Goal: Transaction & Acquisition: Purchase product/service

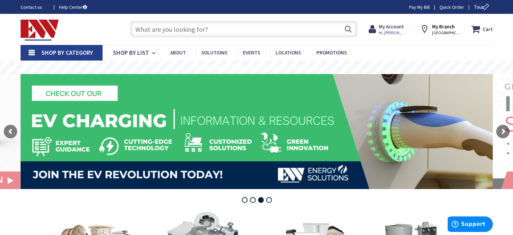
click at [151, 29] on input "text" at bounding box center [244, 29] width 228 height 17
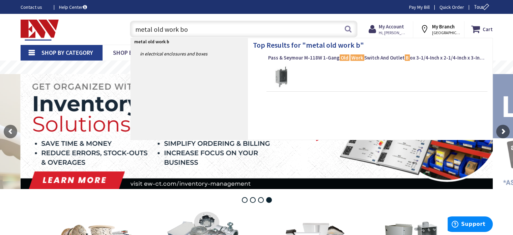
type input "metal old work box"
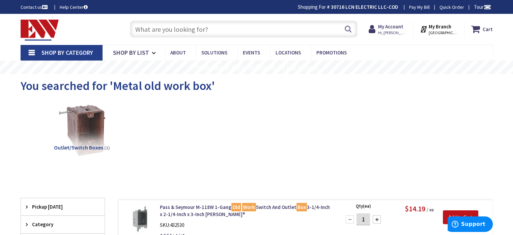
click at [29, 51] on link "Shop By Category" at bounding box center [62, 53] width 82 height 16
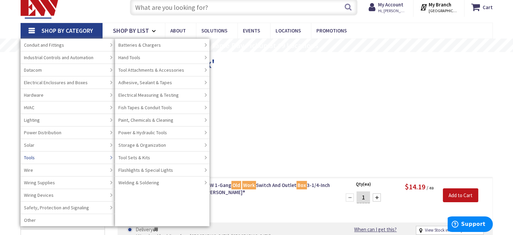
scroll to position [34, 0]
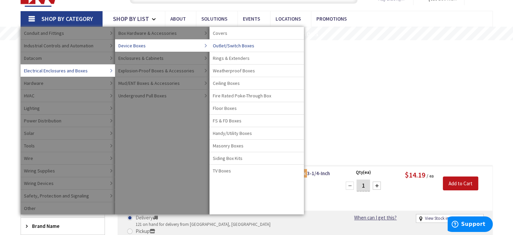
click at [226, 45] on span "Outlet/Switch Boxes" at bounding box center [234, 45] width 42 height 7
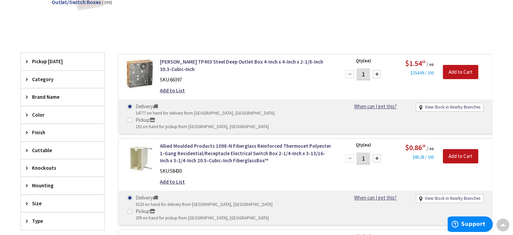
scroll to position [203, 0]
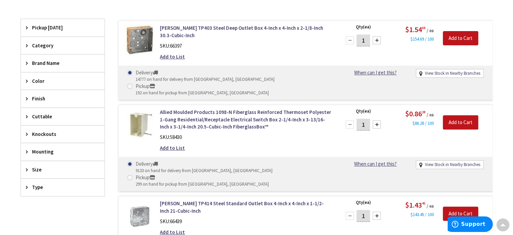
click at [40, 184] on span "Type" at bounding box center [59, 186] width 55 height 7
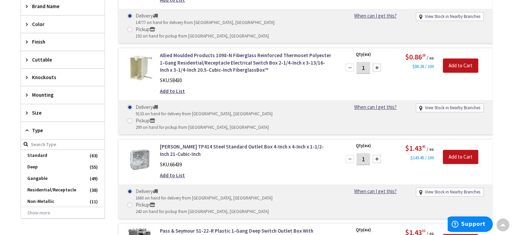
scroll to position [270, 0]
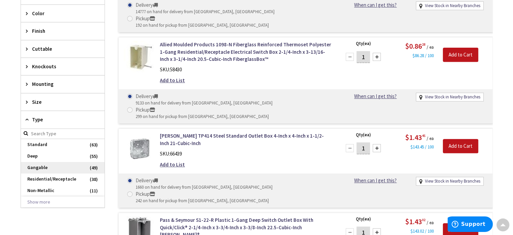
click at [49, 162] on span "Gangable" at bounding box center [63, 167] width 84 height 11
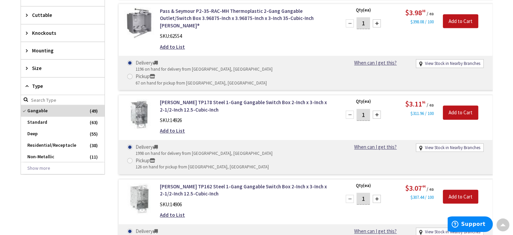
scroll to position [343, 0]
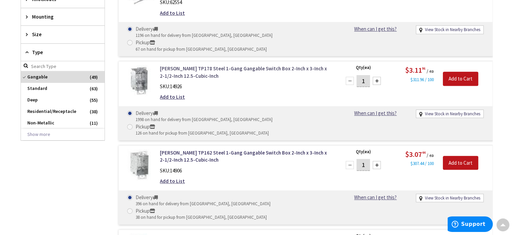
click at [250, 65] on link "[PERSON_NAME] TP178 Steel 1-Gang Gangable Switch Box 2-Inch x 3-Inch x 2-1/2-In…" at bounding box center [246, 72] width 172 height 15
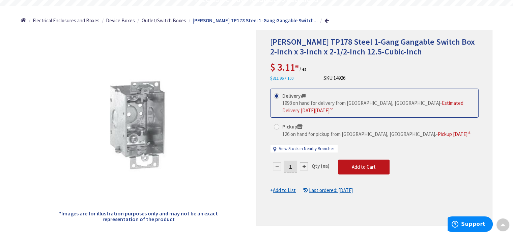
scroll to position [101, 0]
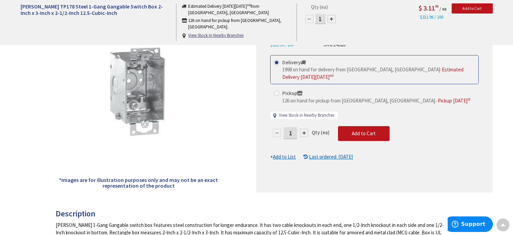
click at [312, 114] on link "View Stock in Nearby Branches" at bounding box center [306, 115] width 55 height 6
select select "data-availability"
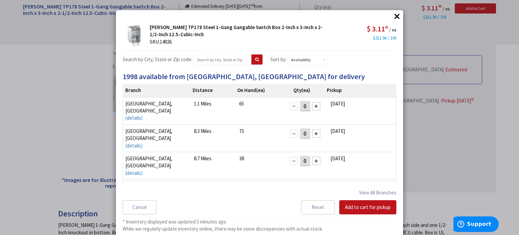
click at [312, 184] on div at bounding box center [316, 188] width 8 height 8
click at [350, 204] on button "Add to cart for pickup" at bounding box center [367, 207] width 57 height 14
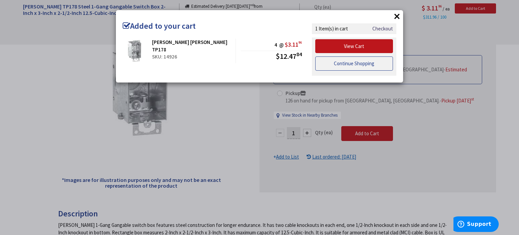
click at [364, 62] on link "Continue Shopping" at bounding box center [354, 63] width 78 height 14
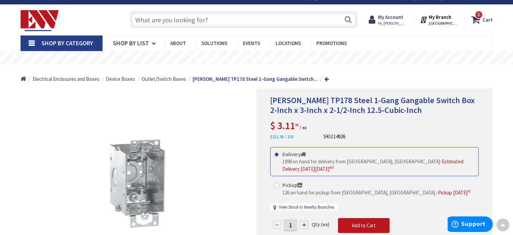
scroll to position [0, 0]
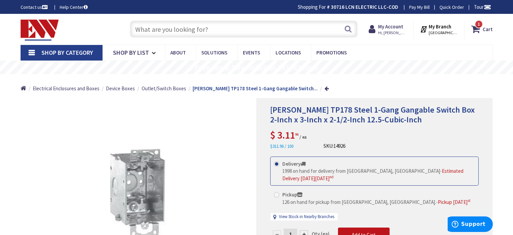
click at [196, 27] on input "text" at bounding box center [244, 29] width 228 height 17
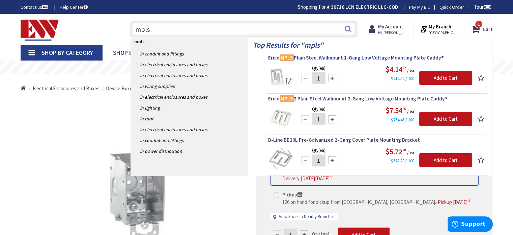
type input "mpls"
click at [348, 56] on span "Erico MPLS Plain Steel Wallmount 1-Gang Low Voltage Mounting Plate Caddy®" at bounding box center [377, 57] width 218 height 7
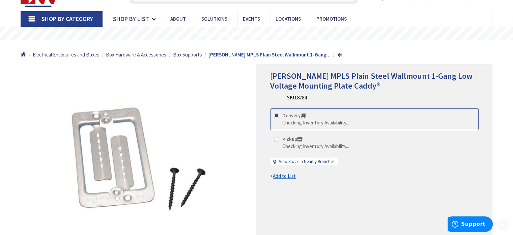
scroll to position [68, 0]
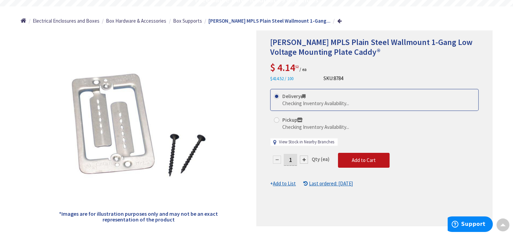
click at [309, 140] on link "View Stock in Nearby Branches" at bounding box center [306, 142] width 55 height 6
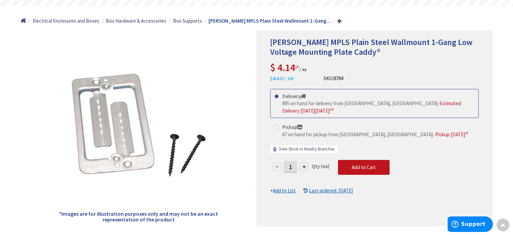
click at [308, 146] on link "View Stock in Nearby Branches" at bounding box center [306, 149] width 55 height 6
select select "data-availability"
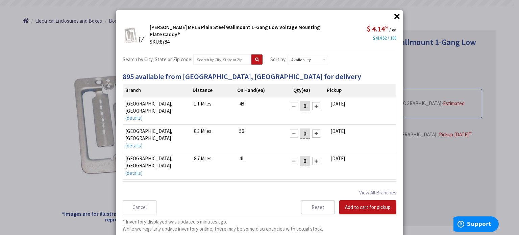
click at [312, 184] on div at bounding box center [316, 188] width 8 height 8
click at [354, 204] on button "Add to cart for pickup" at bounding box center [367, 207] width 57 height 14
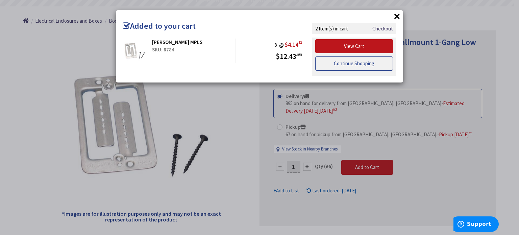
click at [362, 64] on link "Continue Shopping" at bounding box center [354, 63] width 78 height 14
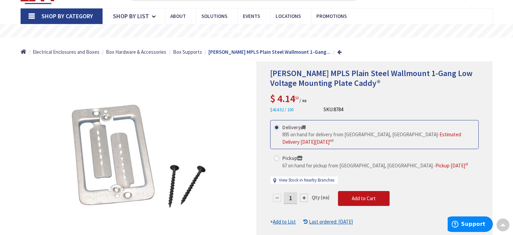
scroll to position [0, 0]
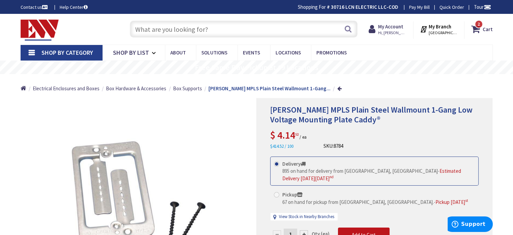
click at [186, 27] on input "text" at bounding box center [244, 29] width 228 height 17
click at [29, 51] on link "Shop By Category" at bounding box center [62, 53] width 82 height 16
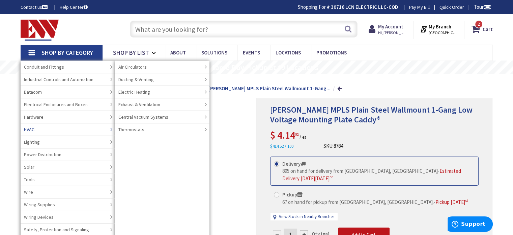
scroll to position [34, 0]
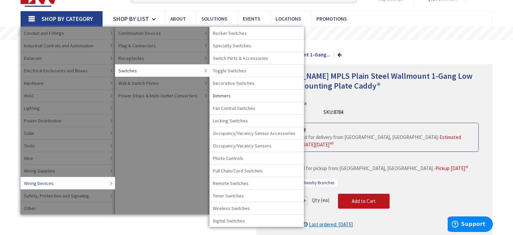
click at [222, 96] on span "Dimmers" at bounding box center [222, 95] width 18 height 7
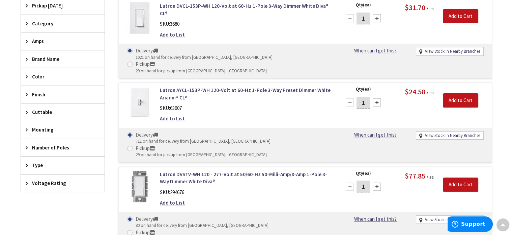
scroll to position [236, 0]
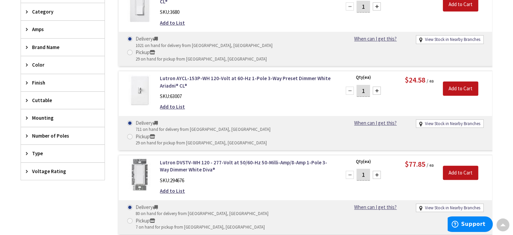
click at [31, 151] on div "Type" at bounding box center [63, 152] width 84 height 17
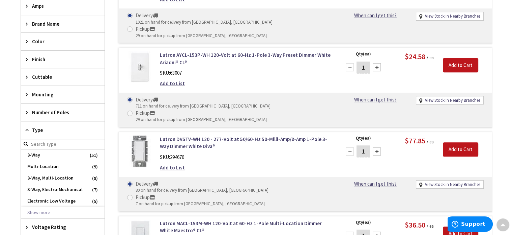
scroll to position [270, 0]
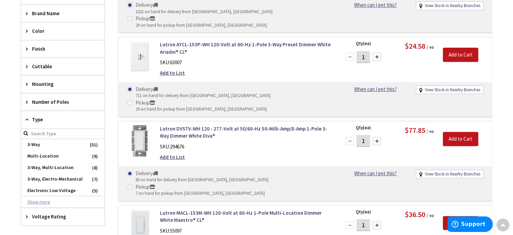
click at [44, 200] on button "Show more" at bounding box center [63, 201] width 84 height 11
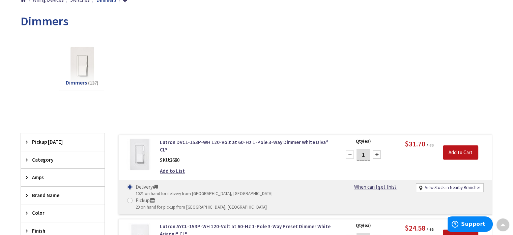
scroll to position [0, 0]
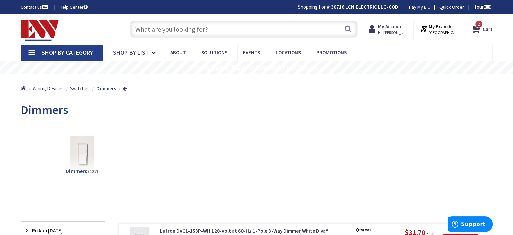
click at [180, 31] on input "text" at bounding box center [244, 29] width 228 height 17
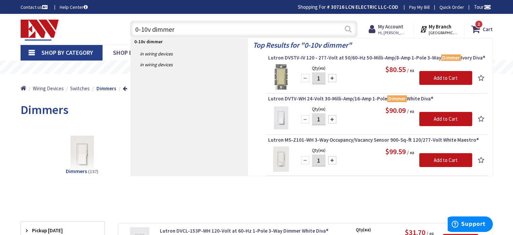
type input "0-10v dimmer"
click at [349, 29] on button "Search" at bounding box center [348, 28] width 9 height 15
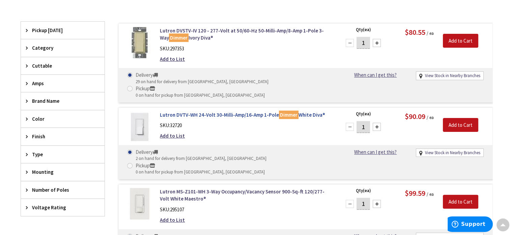
scroll to position [169, 0]
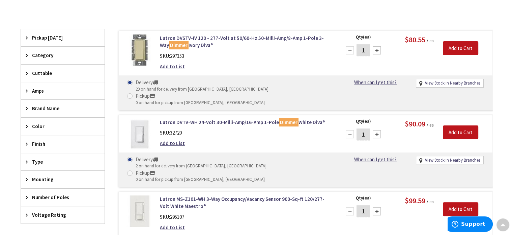
click at [55, 106] on span "Brand Name" at bounding box center [59, 108] width 55 height 7
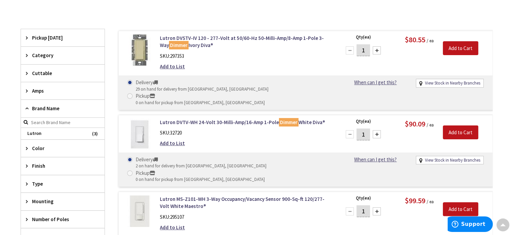
click at [55, 106] on span "Brand Name" at bounding box center [59, 108] width 55 height 7
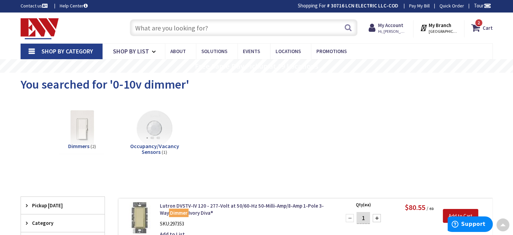
scroll to position [0, 0]
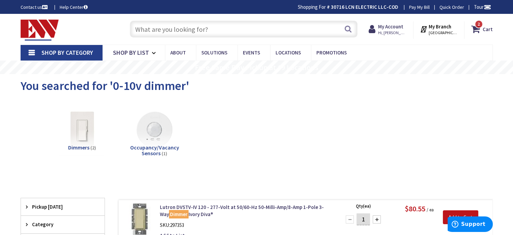
click at [31, 56] on link "Shop By Category" at bounding box center [62, 53] width 82 height 16
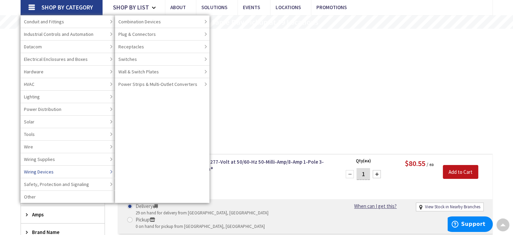
scroll to position [34, 0]
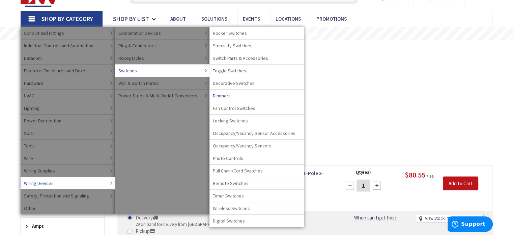
click at [228, 94] on span "Dimmers" at bounding box center [222, 95] width 18 height 7
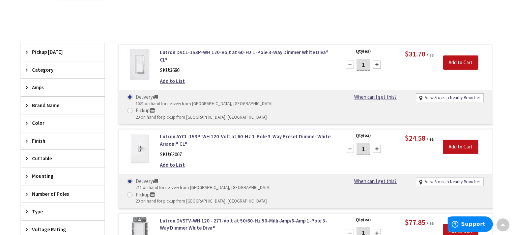
scroll to position [169, 0]
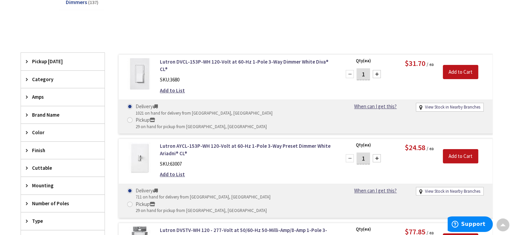
click at [44, 80] on span "Category" at bounding box center [59, 79] width 55 height 7
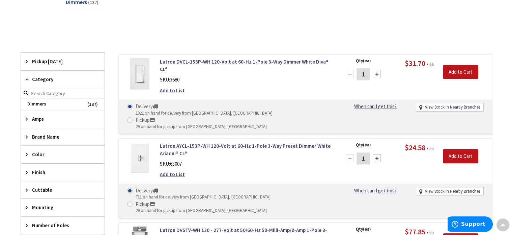
click at [27, 78] on icon at bounding box center [28, 79] width 5 height 5
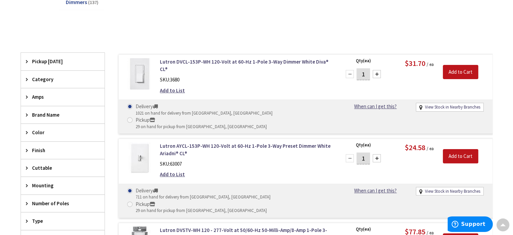
click at [30, 112] on icon at bounding box center [28, 114] width 5 height 5
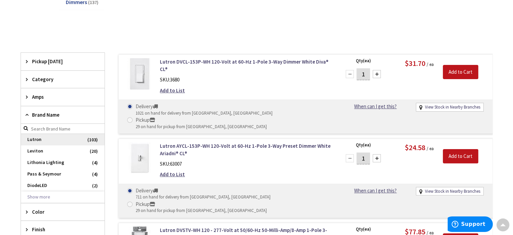
click at [35, 139] on span "Lutron" at bounding box center [63, 139] width 84 height 11
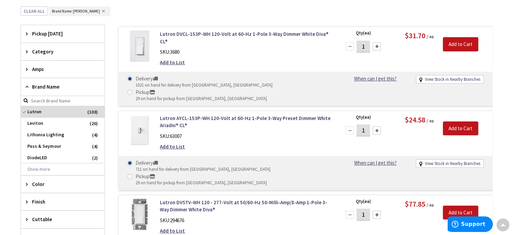
scroll to position [236, 0]
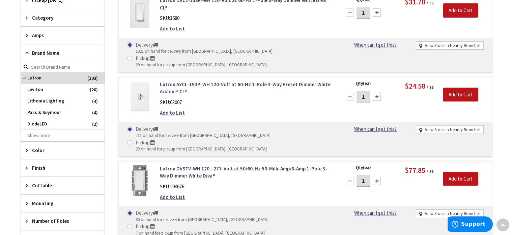
click at [33, 147] on span "Color" at bounding box center [59, 150] width 55 height 7
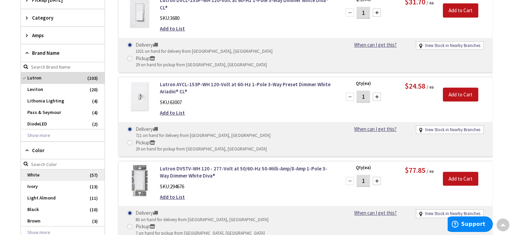
click at [36, 173] on span "White" at bounding box center [63, 174] width 84 height 11
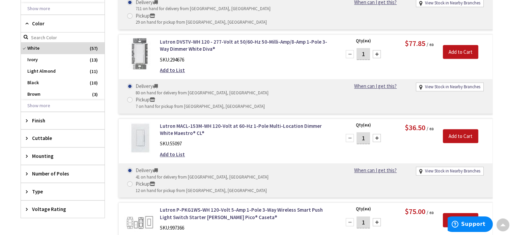
scroll to position [371, 0]
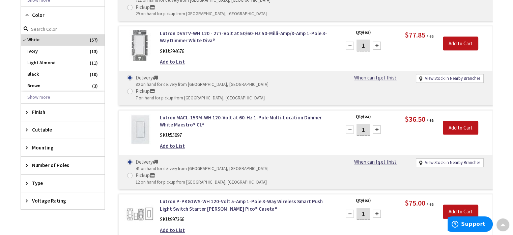
click at [41, 179] on span "Type" at bounding box center [59, 182] width 55 height 7
click at [35, 197] on span "Voltage Rating" at bounding box center [59, 200] width 55 height 7
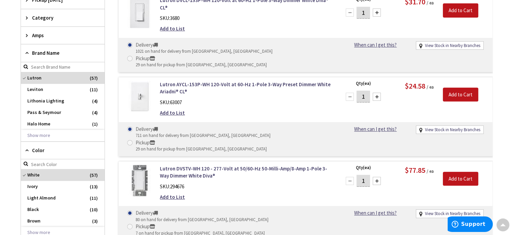
scroll to position [270, 0]
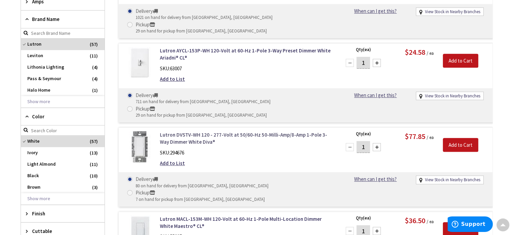
click at [273, 131] on link "Lutron DVSTV-WH 120 - 277-Volt at 50/60-Hz 50-Milli-Amp/8-Amp 1-Pole 3-Way Dimm…" at bounding box center [246, 138] width 172 height 15
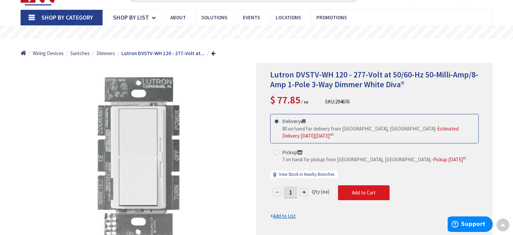
scroll to position [34, 0]
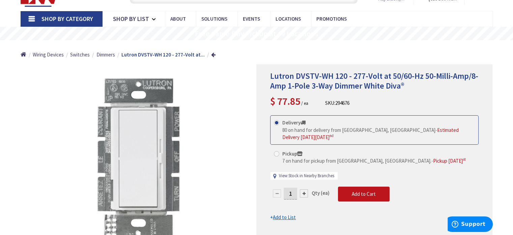
click at [301, 173] on link "View Stock in Nearby Branches" at bounding box center [306, 176] width 55 height 6
select select "data-availability"
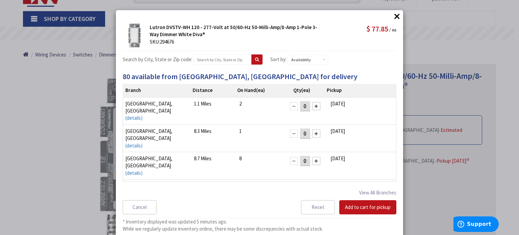
click at [312, 184] on div at bounding box center [316, 188] width 8 height 8
click at [363, 206] on button "Add to cart for pickup" at bounding box center [367, 207] width 57 height 14
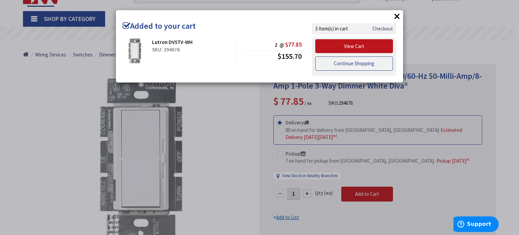
click at [350, 62] on link "Continue Shopping" at bounding box center [354, 63] width 78 height 14
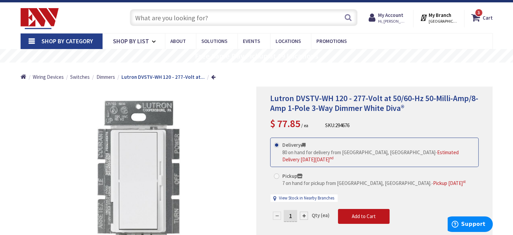
scroll to position [0, 0]
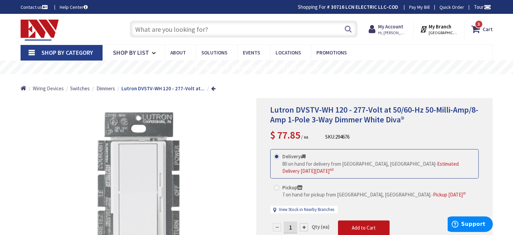
click at [54, 88] on span "Wiring Devices" at bounding box center [48, 88] width 31 height 6
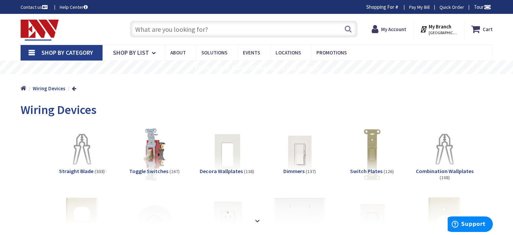
click at [223, 170] on span "Decora Wallplates" at bounding box center [221, 170] width 43 height 7
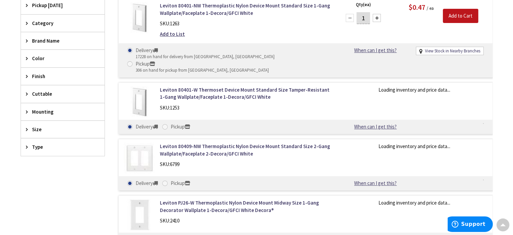
scroll to position [271, 0]
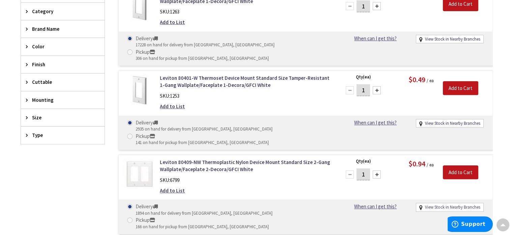
click at [432, 204] on link "View Stock in Nearby Branches" at bounding box center [452, 207] width 55 height 6
select select "data-availability"
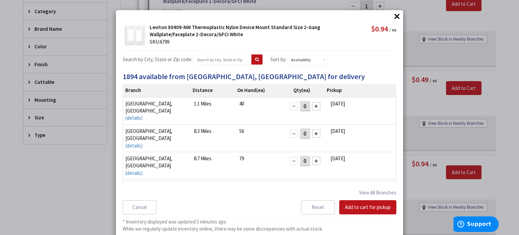
click at [312, 184] on div at bounding box center [316, 188] width 8 height 8
click at [363, 208] on button "Add to cart for pickup" at bounding box center [367, 207] width 57 height 14
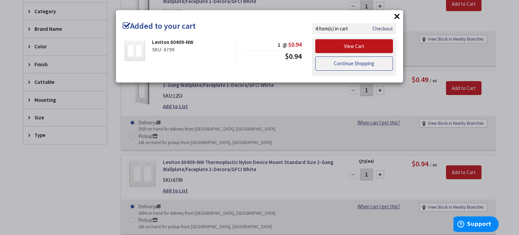
click at [358, 63] on link "Continue Shopping" at bounding box center [354, 63] width 78 height 14
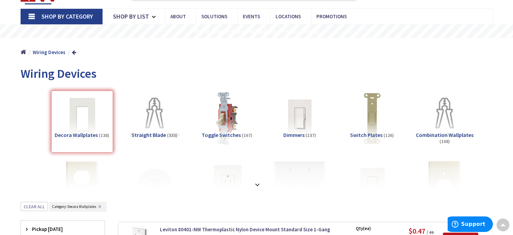
scroll to position [0, 0]
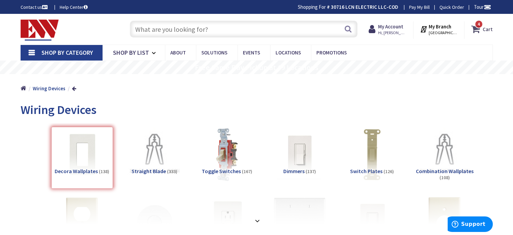
click at [478, 28] on span "4 4 items" at bounding box center [479, 24] width 8 height 8
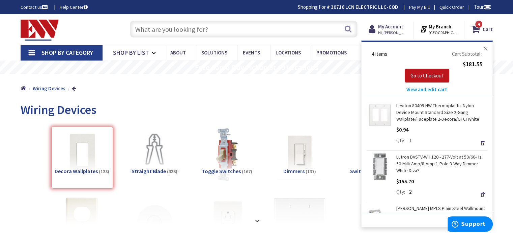
click at [486, 49] on button "Close" at bounding box center [486, 49] width 14 height 14
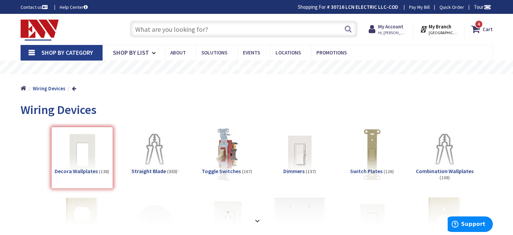
click at [30, 53] on link "Shop By Category" at bounding box center [62, 53] width 82 height 16
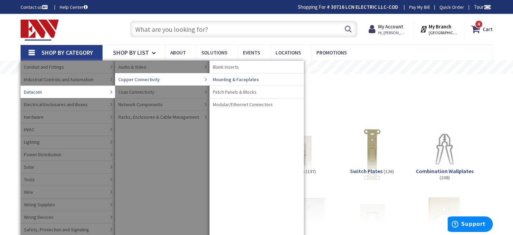
click at [232, 78] on span "Mounting & Faceplates" at bounding box center [236, 79] width 46 height 7
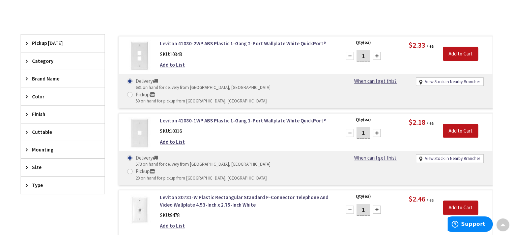
scroll to position [203, 0]
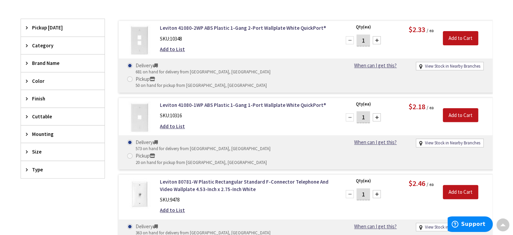
click at [377, 113] on div at bounding box center [377, 117] width 8 height 8
type input "2"
click at [452, 140] on link "View Stock in Nearby Branches" at bounding box center [452, 143] width 55 height 6
select select "data-availability"
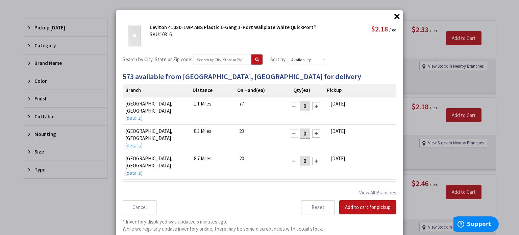
click at [312, 184] on div at bounding box center [316, 188] width 8 height 8
click at [362, 204] on button "Add to cart for pickup" at bounding box center [367, 207] width 57 height 14
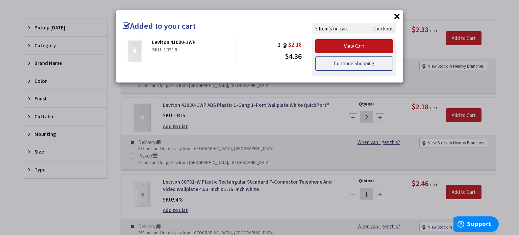
drag, startPoint x: 369, startPoint y: 67, endPoint x: 360, endPoint y: 71, distance: 9.7
click at [369, 67] on link "Continue Shopping" at bounding box center [354, 63] width 78 height 14
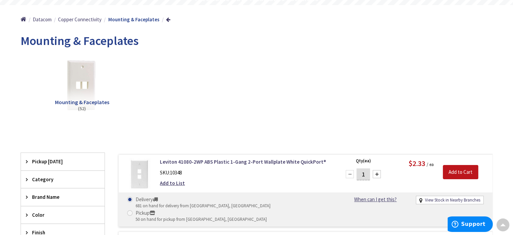
scroll to position [68, 0]
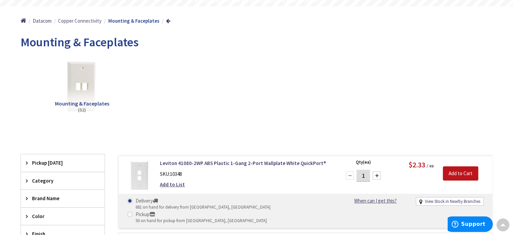
click at [84, 21] on span "Copper Connectivity" at bounding box center [80, 21] width 44 height 6
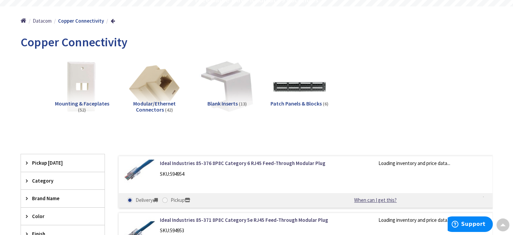
click at [154, 107] on span "Modular/Ethernet Connectors" at bounding box center [154, 106] width 43 height 13
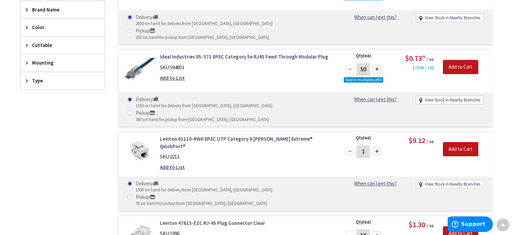
scroll to position [276, 0]
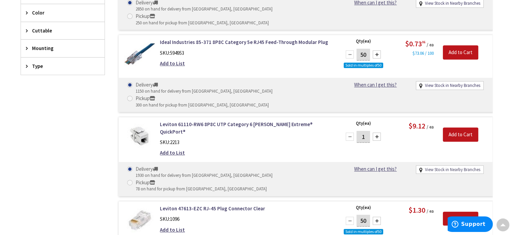
click at [429, 166] on link "View Stock in Nearby Branches" at bounding box center [452, 169] width 55 height 6
select select "data-availability"
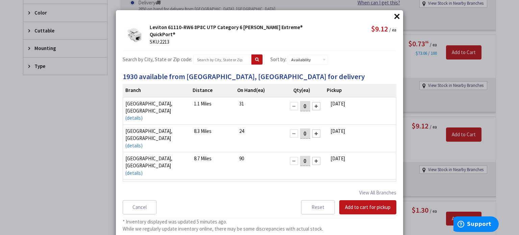
click at [312, 184] on div at bounding box center [316, 188] width 8 height 8
click at [360, 204] on button "Add to cart for pickup" at bounding box center [367, 207] width 57 height 14
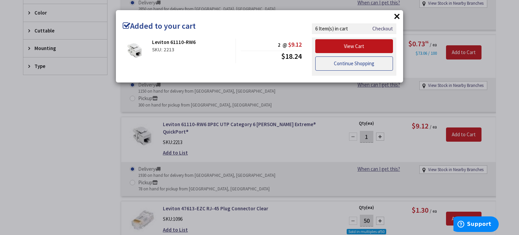
click at [360, 63] on link "Continue Shopping" at bounding box center [354, 63] width 78 height 14
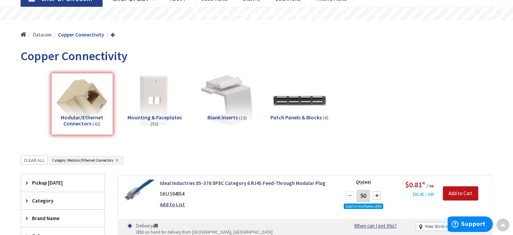
scroll to position [0, 0]
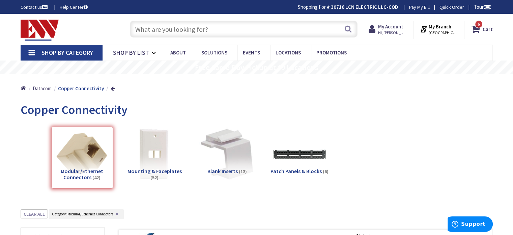
click at [188, 29] on input "text" at bounding box center [244, 29] width 228 height 17
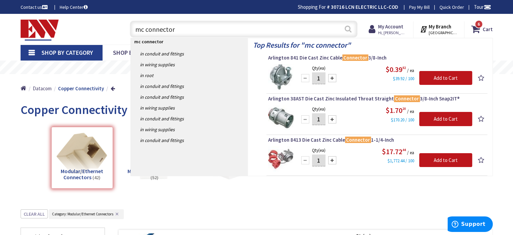
type input "mc connector"
click at [346, 30] on button "Search" at bounding box center [348, 28] width 9 height 15
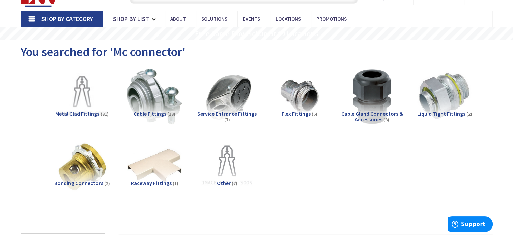
click at [151, 112] on span "Cable Fittings" at bounding box center [150, 113] width 33 height 7
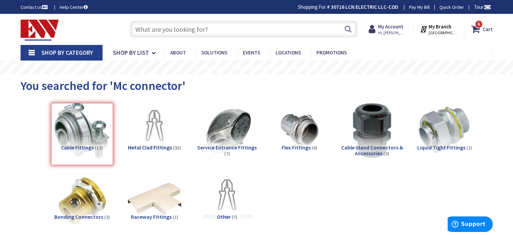
click at [28, 51] on link "Shop By Category" at bounding box center [62, 53] width 82 height 16
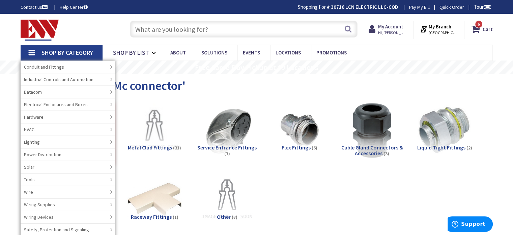
click at [203, 29] on input "text" at bounding box center [244, 29] width 228 height 17
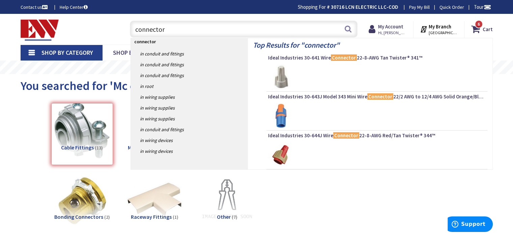
type input "connectors"
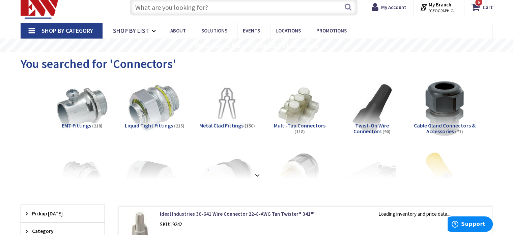
scroll to position [34, 0]
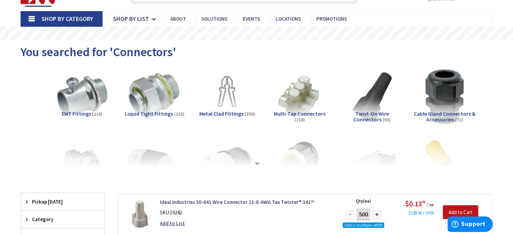
click at [261, 164] on strong at bounding box center [258, 162] width 8 height 7
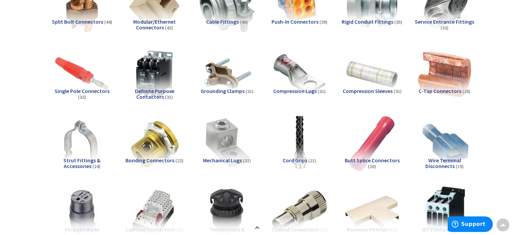
scroll to position [236, 0]
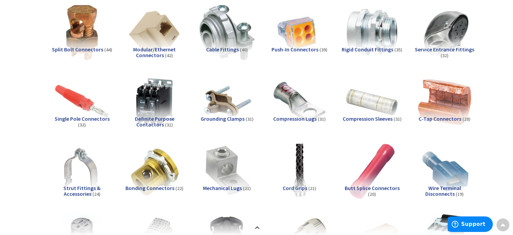
click at [216, 49] on span "Cable Fittings" at bounding box center [222, 49] width 33 height 7
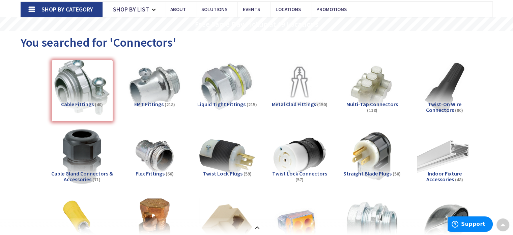
scroll to position [9, 0]
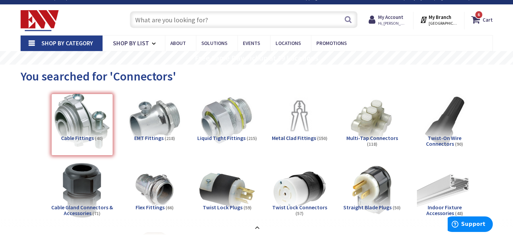
click at [83, 113] on div "Cable Fittings (40)" at bounding box center [82, 125] width 62 height 62
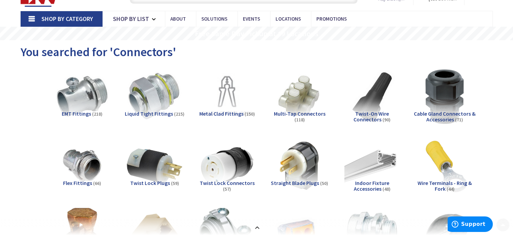
scroll to position [68, 0]
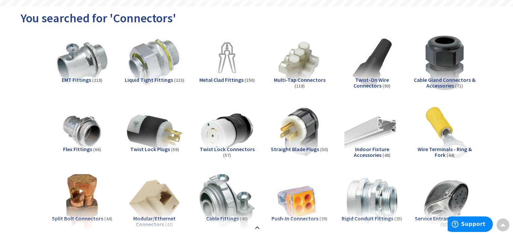
click at [230, 78] on span "Metal Clad Fittings" at bounding box center [222, 79] width 44 height 7
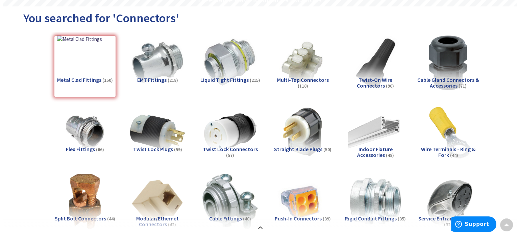
scroll to position [1292, 0]
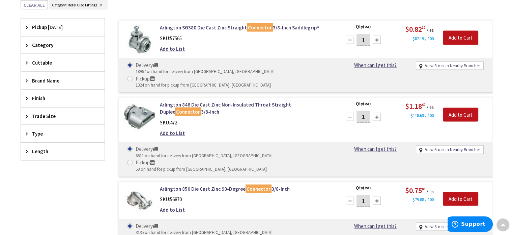
click at [456, 63] on link "View Stock in Nearby Branches" at bounding box center [452, 66] width 55 height 6
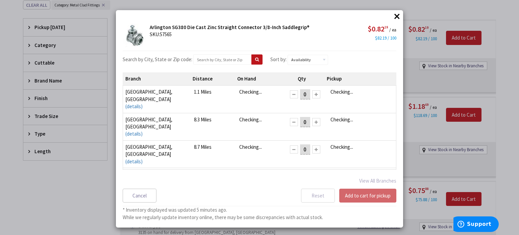
scroll to position [3, 0]
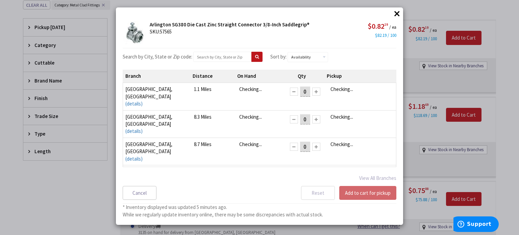
click at [396, 12] on button "×" at bounding box center [397, 13] width 10 height 10
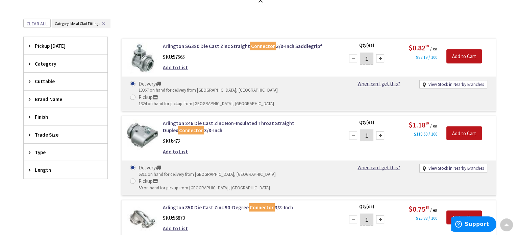
scroll to position [1259, 0]
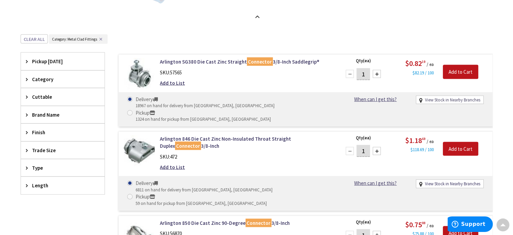
click at [448, 99] on link "View Stock in Nearby Branches" at bounding box center [452, 100] width 55 height 6
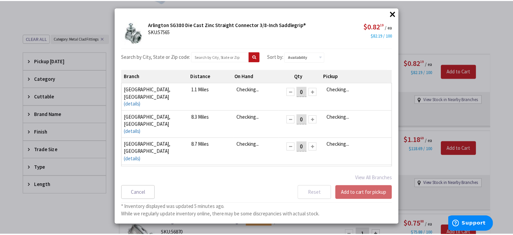
scroll to position [0, 0]
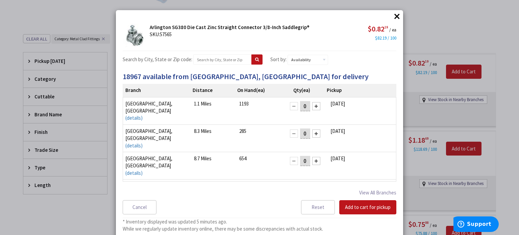
click at [312, 184] on div at bounding box center [316, 188] width 8 height 8
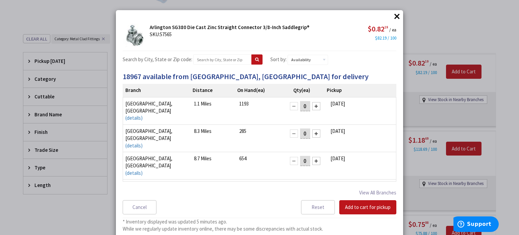
click at [312, 184] on div at bounding box center [316, 188] width 8 height 8
click at [359, 207] on button "Add to cart for pickup" at bounding box center [367, 207] width 57 height 14
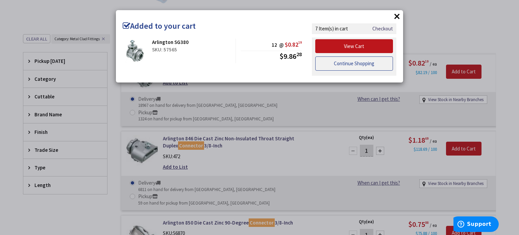
click at [371, 61] on link "Continue Shopping" at bounding box center [354, 63] width 78 height 14
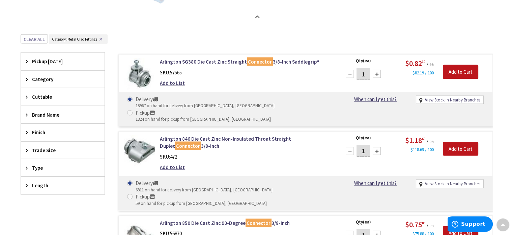
click at [438, 180] on link "View Stock in Nearby Branches" at bounding box center [452, 183] width 55 height 6
select select "data-availability"
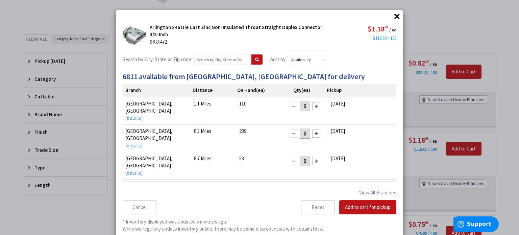
click at [312, 184] on div at bounding box center [316, 188] width 8 height 8
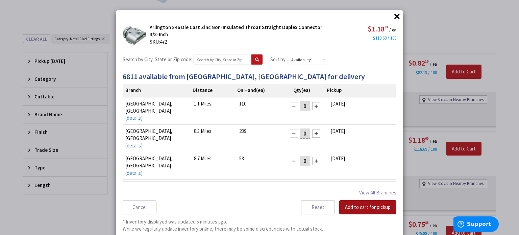
click at [356, 206] on button "Add to cart for pickup" at bounding box center [367, 207] width 57 height 14
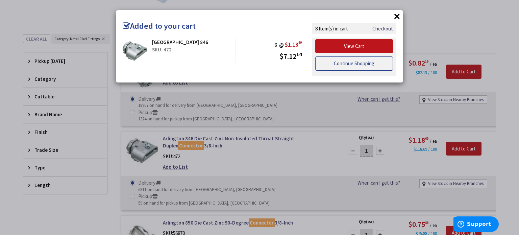
click at [355, 61] on link "Continue Shopping" at bounding box center [354, 63] width 78 height 14
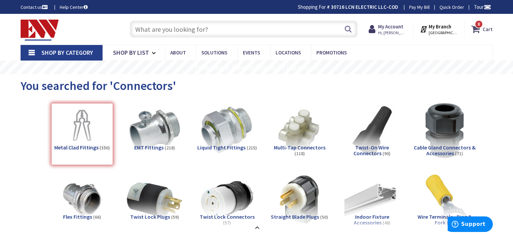
click at [481, 27] on span "8 8 items" at bounding box center [479, 24] width 8 height 8
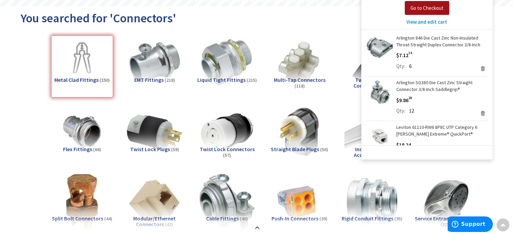
click at [431, 5] on span "Go to Checkout" at bounding box center [427, 8] width 33 height 6
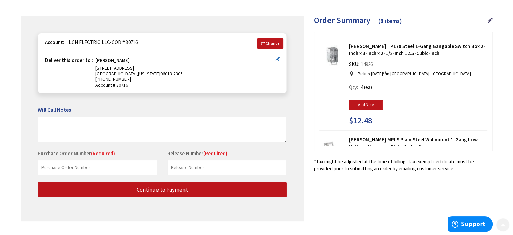
scroll to position [68, 0]
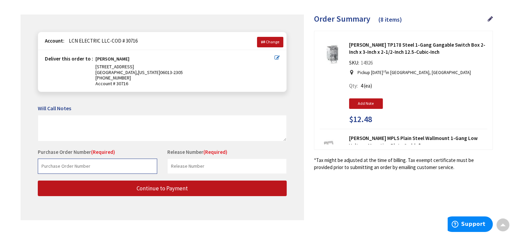
click at [95, 163] on input "text" at bounding box center [98, 165] width 120 height 15
type input "McPhee Building"
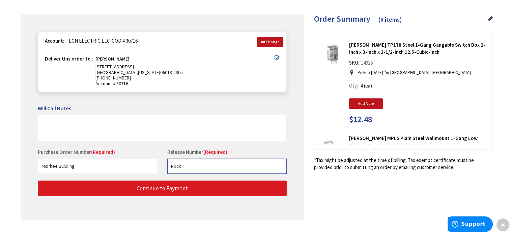
type input "Rock"
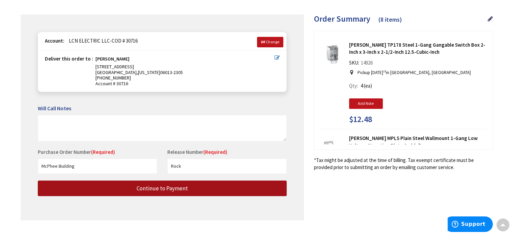
click at [156, 188] on span "Continue to Payment" at bounding box center [162, 187] width 51 height 7
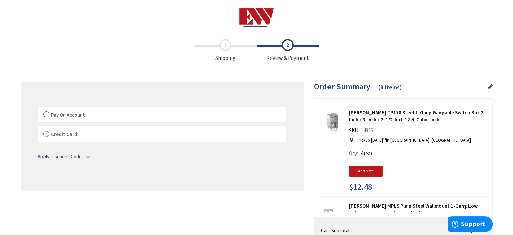
click at [47, 133] on label "Credit Card" at bounding box center [162, 134] width 248 height 16
click at [38, 128] on input "Credit Card" at bounding box center [38, 128] width 0 height 0
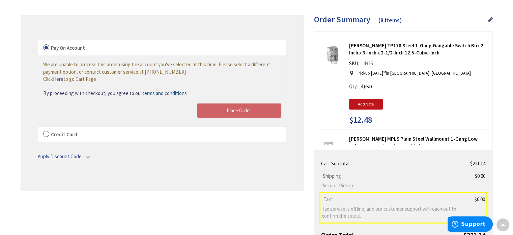
scroll to position [62, 0]
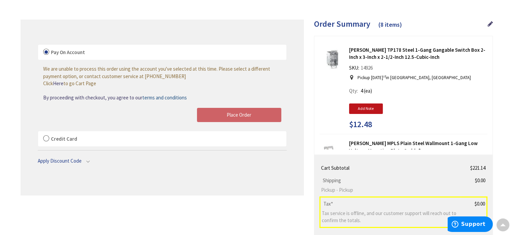
click at [44, 136] on label "Credit Card" at bounding box center [162, 139] width 248 height 16
click at [38, 132] on input "Credit Card" at bounding box center [38, 132] width 0 height 0
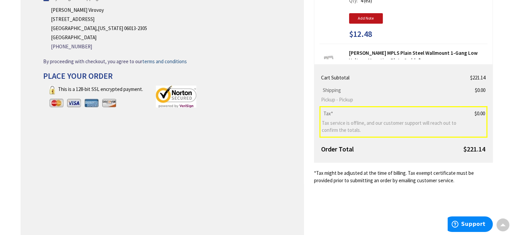
scroll to position [164, 0]
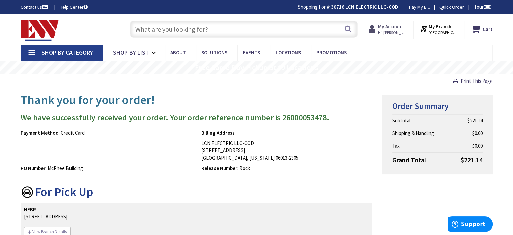
click at [390, 32] on span "Hi, [PERSON_NAME]" at bounding box center [392, 32] width 29 height 5
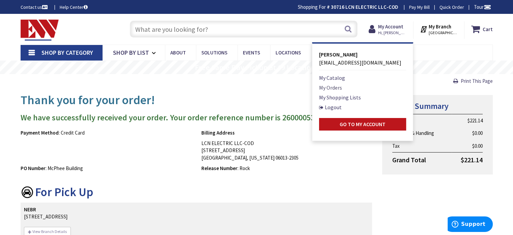
click at [333, 88] on link "My Orders" at bounding box center [330, 87] width 23 height 8
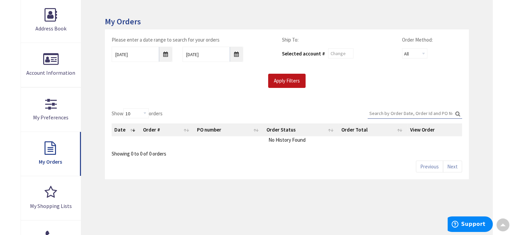
scroll to position [68, 0]
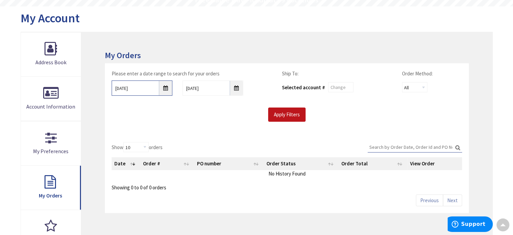
click at [167, 88] on input "[DATE]" at bounding box center [142, 87] width 61 height 15
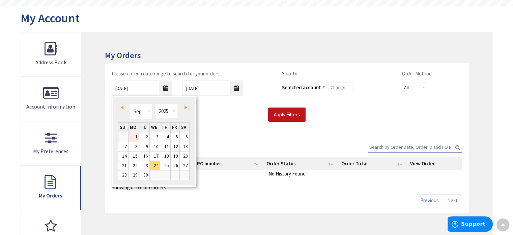
click at [132, 136] on link "1" at bounding box center [134, 136] width 10 height 9
type input "[DATE]"
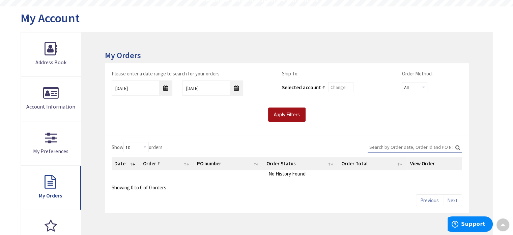
click at [288, 113] on input "Apply Filters" at bounding box center [286, 114] width 37 height 14
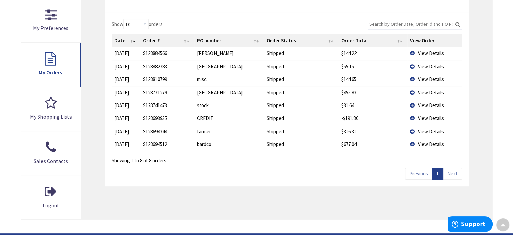
scroll to position [203, 0]
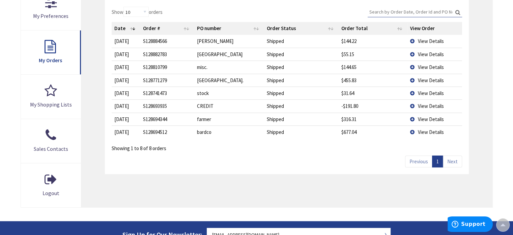
click at [411, 130] on td "View Details" at bounding box center [435, 131] width 55 height 13
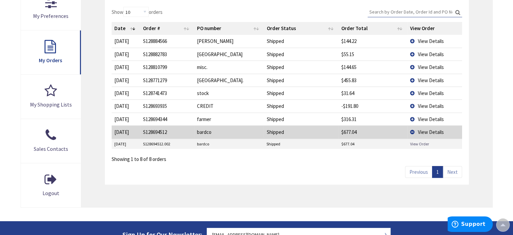
click at [418, 143] on link "View Order" at bounding box center [420, 144] width 19 height 6
click at [413, 103] on td "View Details" at bounding box center [435, 105] width 55 height 13
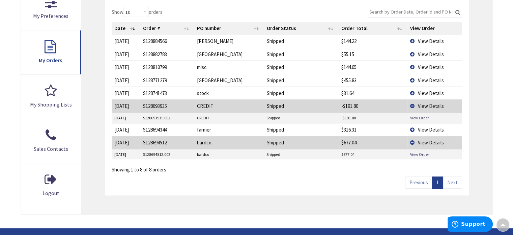
click at [421, 117] on link "View Order" at bounding box center [420, 118] width 19 height 6
click at [411, 77] on td "View Details" at bounding box center [435, 80] width 55 height 13
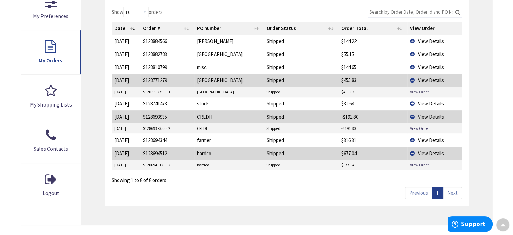
click at [412, 90] on link "View Order" at bounding box center [420, 92] width 19 height 6
click at [414, 63] on td "View Details" at bounding box center [435, 66] width 55 height 13
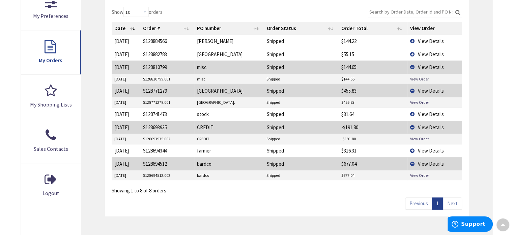
click at [415, 76] on link "View Order" at bounding box center [420, 79] width 19 height 6
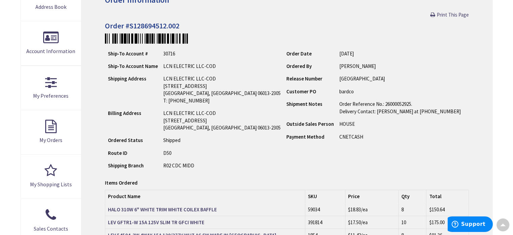
scroll to position [68, 0]
